Goal: Task Accomplishment & Management: Manage account settings

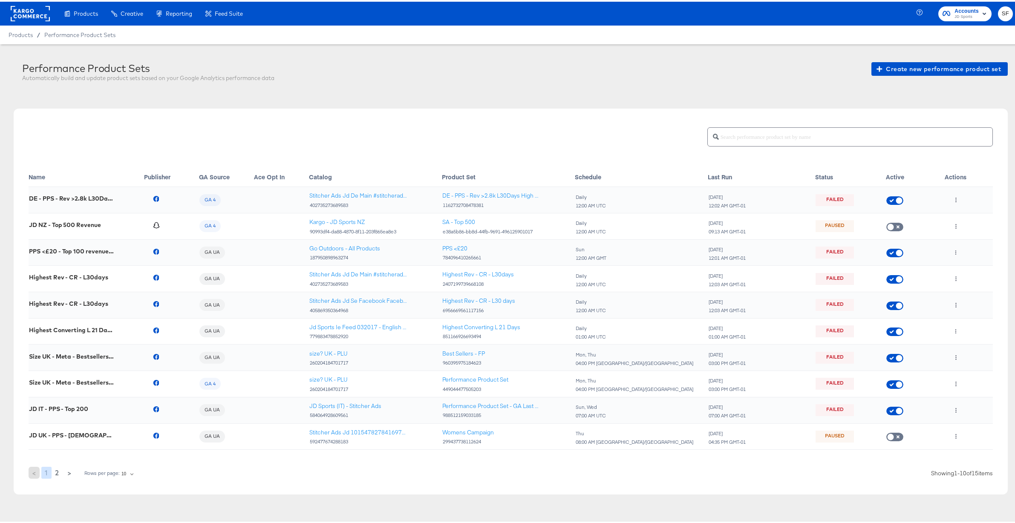
click at [436, 127] on div at bounding box center [512, 135] width 961 height 23
click at [55, 472] on span "2" at bounding box center [57, 471] width 4 height 12
checkbox input "false"
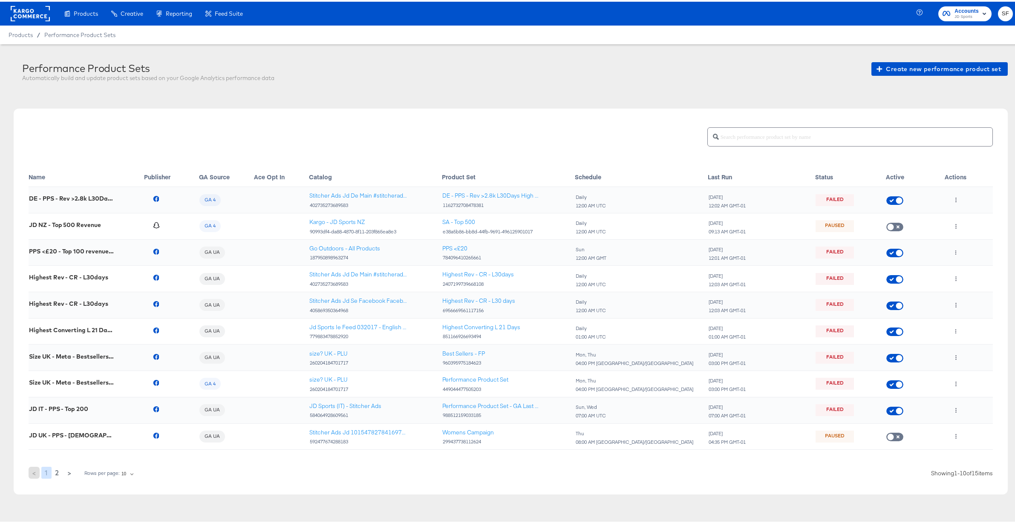
checkbox input "false"
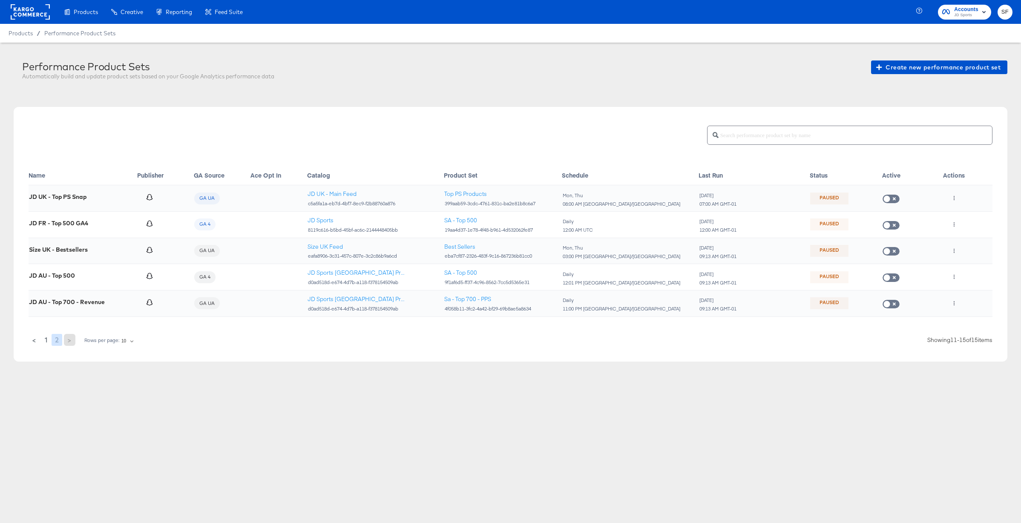
click at [45, 341] on span "1" at bounding box center [46, 340] width 3 height 12
checkbox input "true"
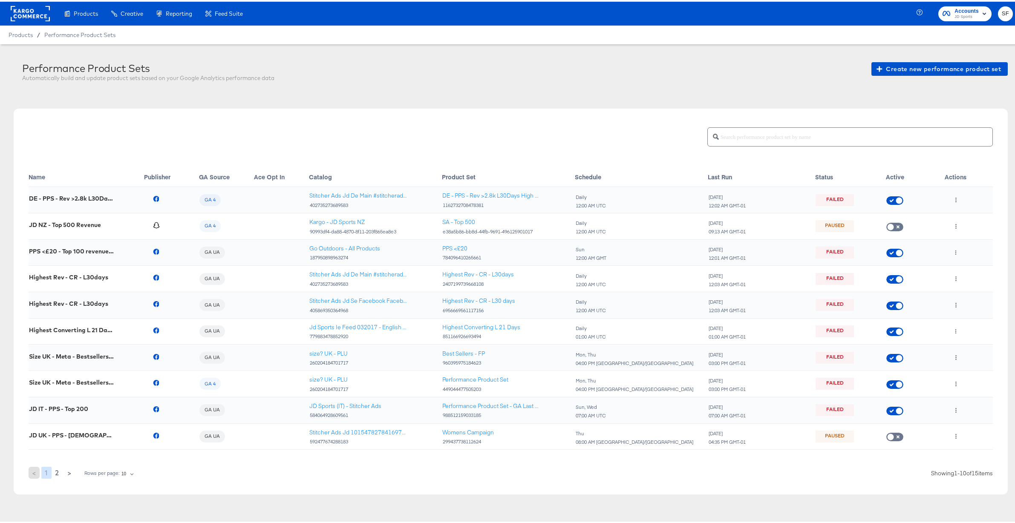
click at [46, 339] on td "Highest Converting L 21 Days IE" at bounding box center [86, 330] width 115 height 26
click at [982, 12] on icon "button" at bounding box center [983, 12] width 3 height 2
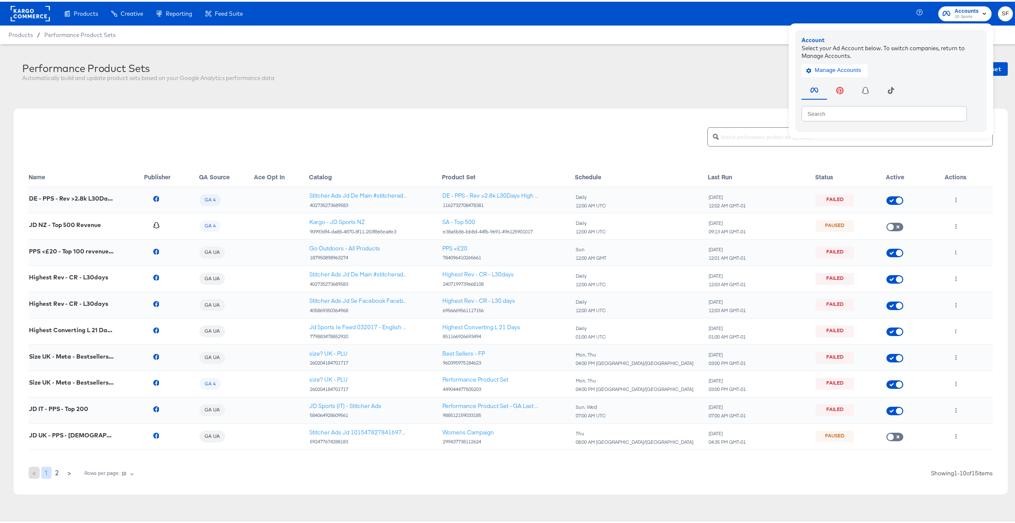
click at [724, 73] on div "Performance Product Sets Automatically build and update product sets based on y…" at bounding box center [514, 71] width 985 height 23
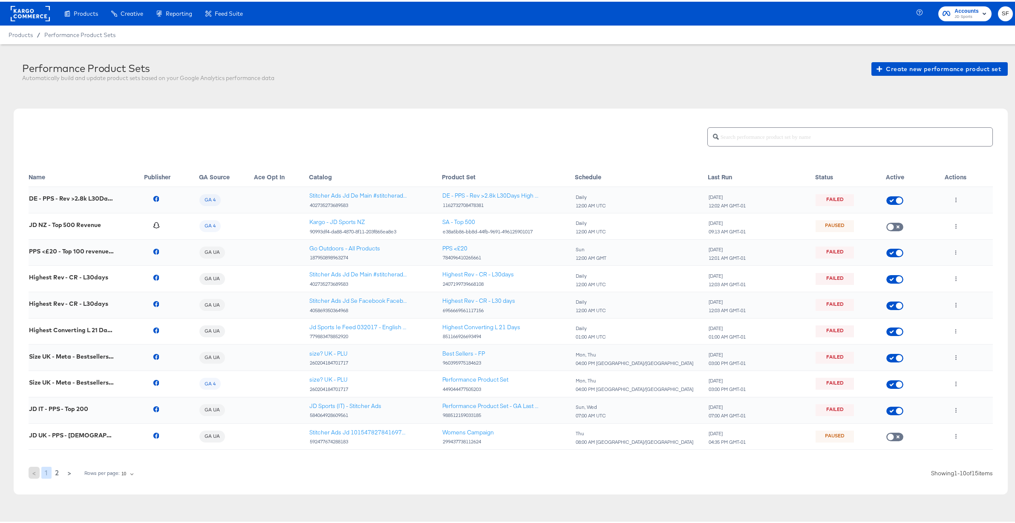
click at [979, 11] on rect "button" at bounding box center [984, 12] width 10 height 10
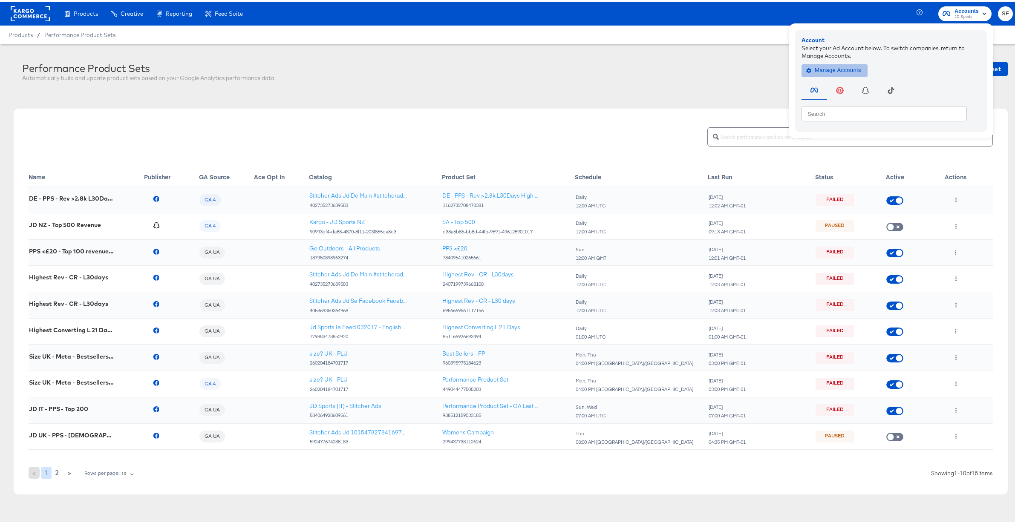
click at [817, 69] on span "Manage Accounts" at bounding box center [834, 69] width 53 height 10
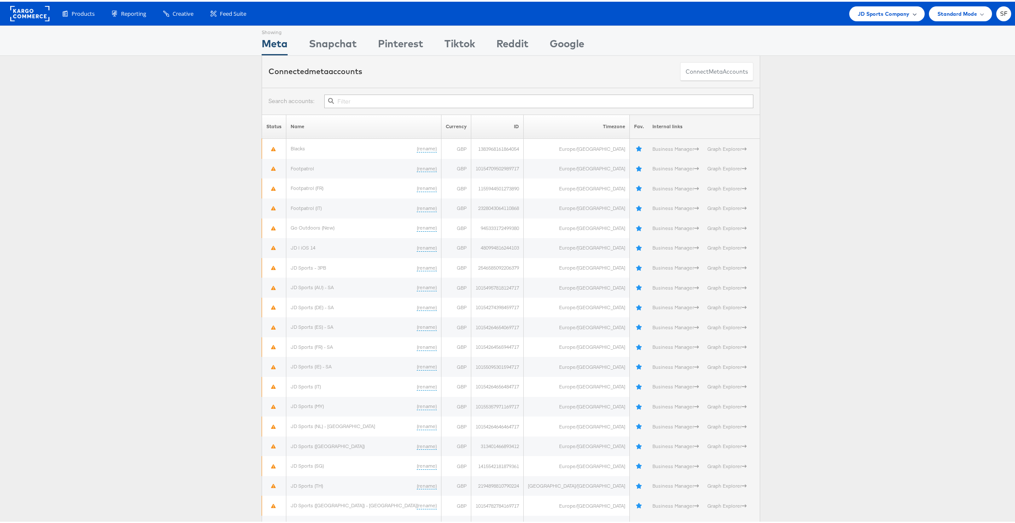
click at [901, 14] on span "JD Sports Company" at bounding box center [883, 12] width 52 height 9
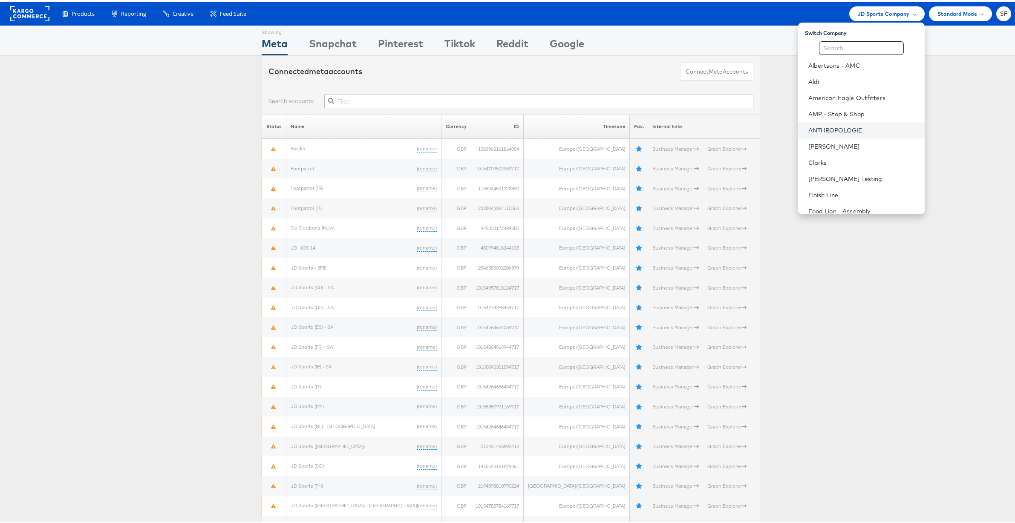
click at [810, 126] on link "ANTHROPOLOGIE" at bounding box center [862, 128] width 109 height 9
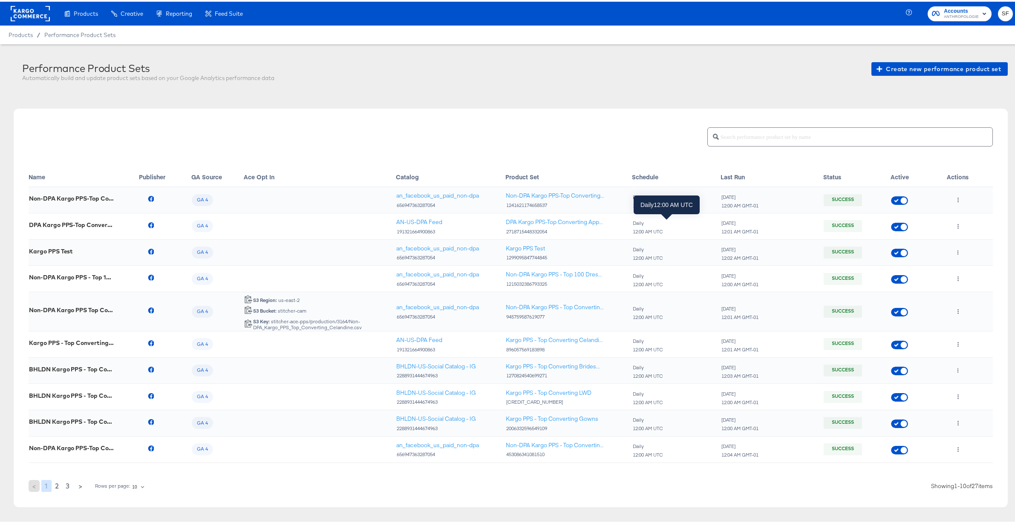
click at [676, 229] on div "Daily 12:00 AM UTC" at bounding box center [676, 226] width 88 height 14
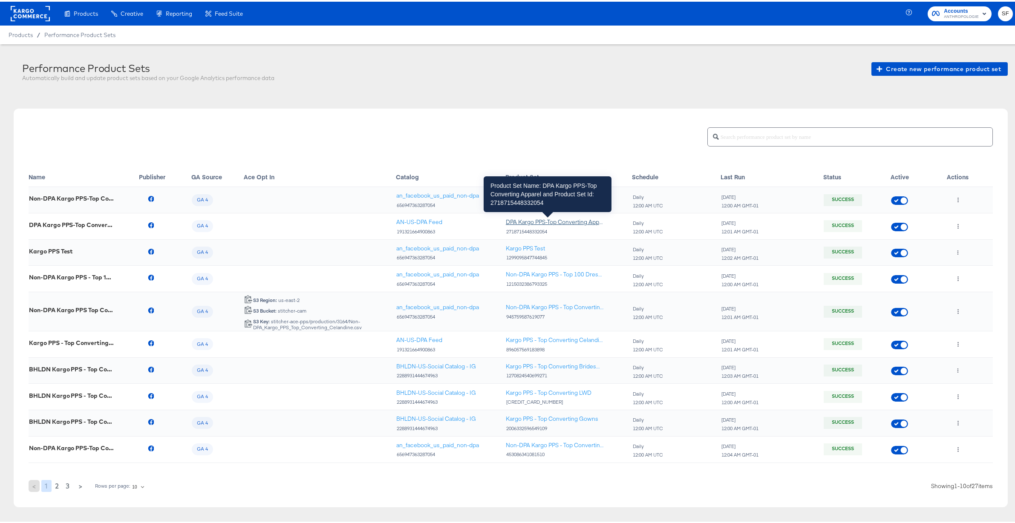
click at [536, 218] on div "DPA Kargo PPS-Top Converting Apparel" at bounding box center [555, 220] width 98 height 8
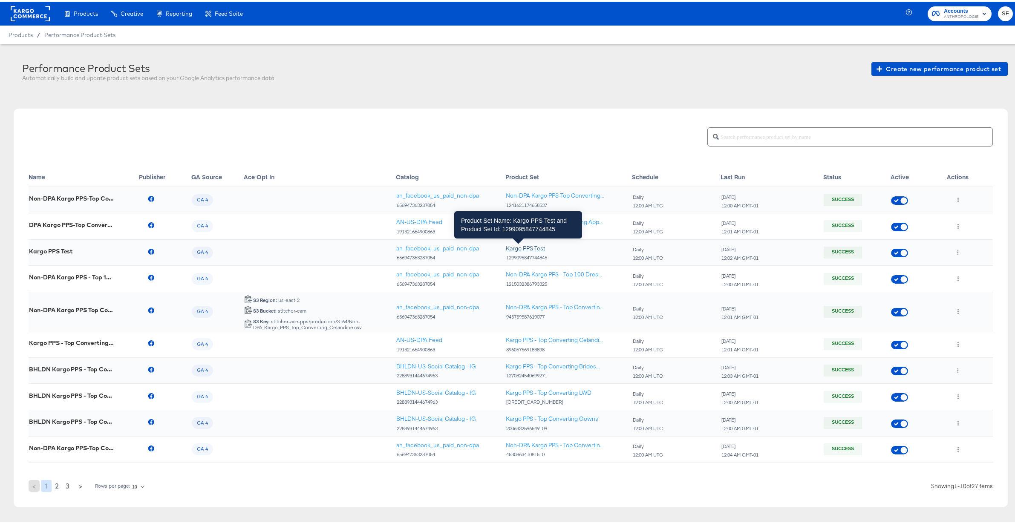
click at [527, 245] on div "Kargo PPS Test" at bounding box center [525, 247] width 39 height 8
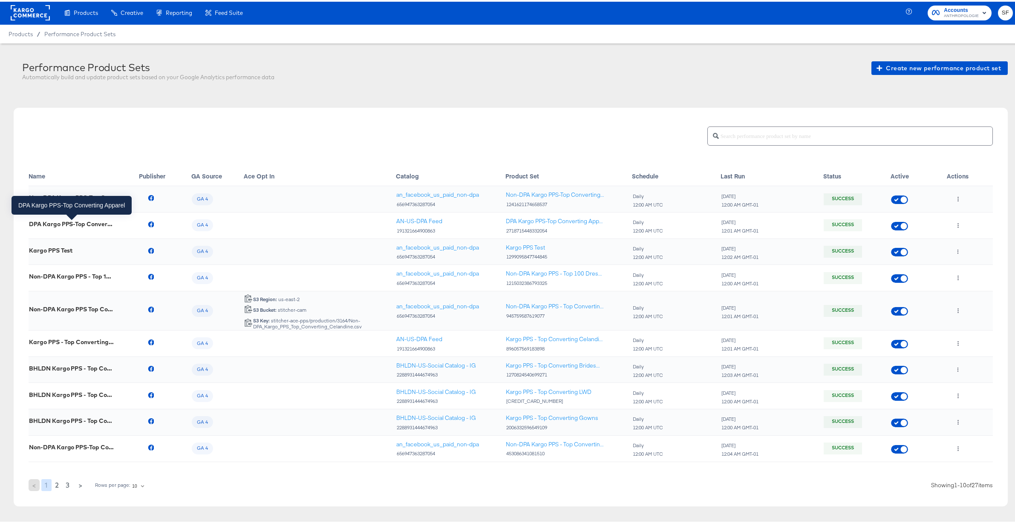
click at [93, 219] on td "DPA Kargo PPS-Top Converting Apparel" at bounding box center [84, 224] width 110 height 26
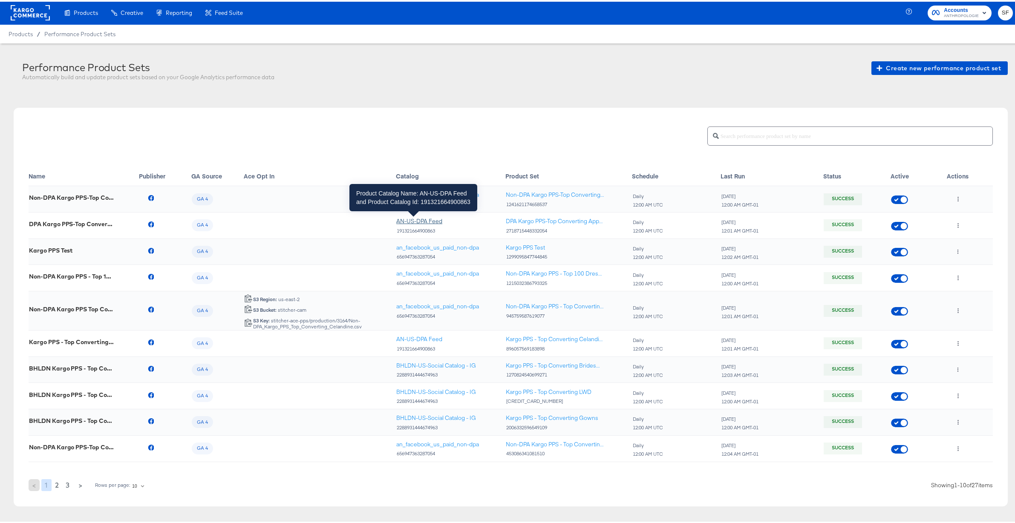
click at [424, 221] on div "AN-US-DPA Feed" at bounding box center [419, 220] width 46 height 8
